Goal: Task Accomplishment & Management: Manage account settings

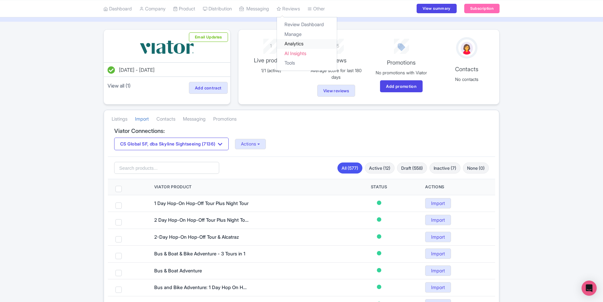
scroll to position [57, 0]
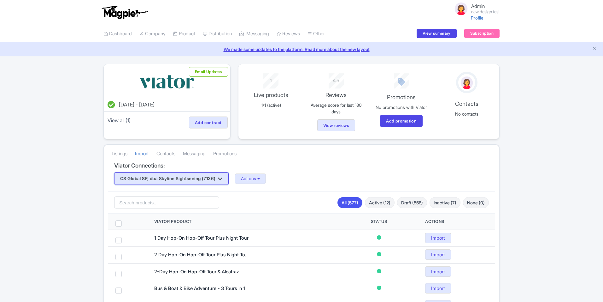
click at [218, 182] on button "CS Global SF, dba Skyline Sightseeing (7136)" at bounding box center [171, 178] width 114 height 13
